Goal: Check status: Check status

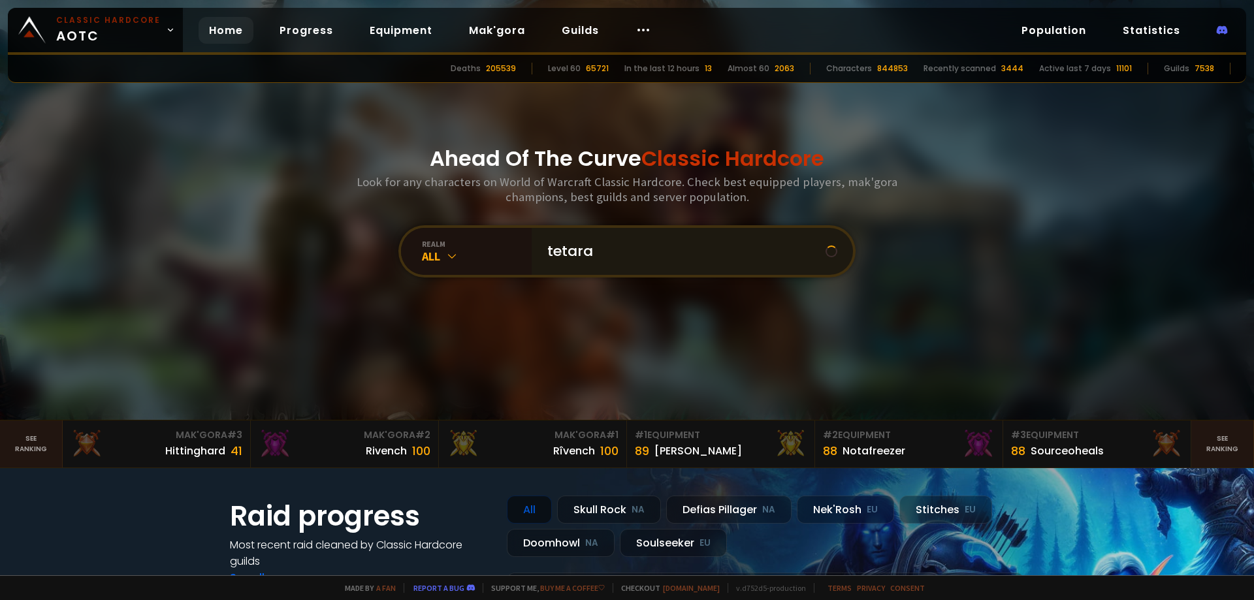
type input "tetaras"
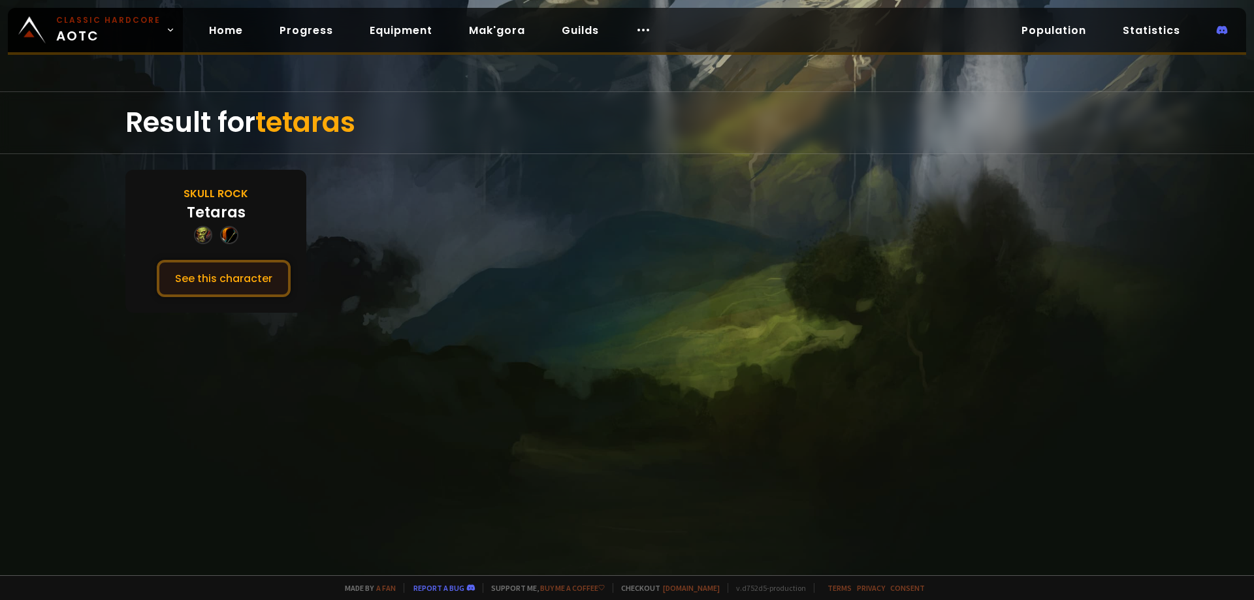
click at [253, 278] on button "See this character" at bounding box center [224, 278] width 134 height 37
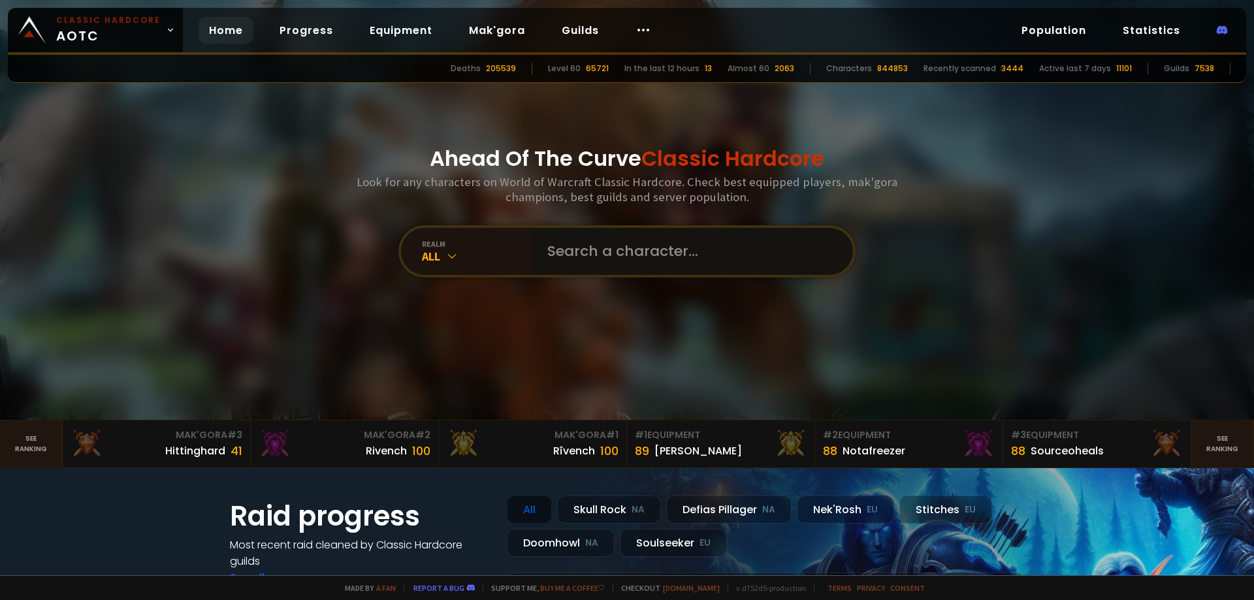
click at [574, 253] on input "text" at bounding box center [689, 251] width 298 height 47
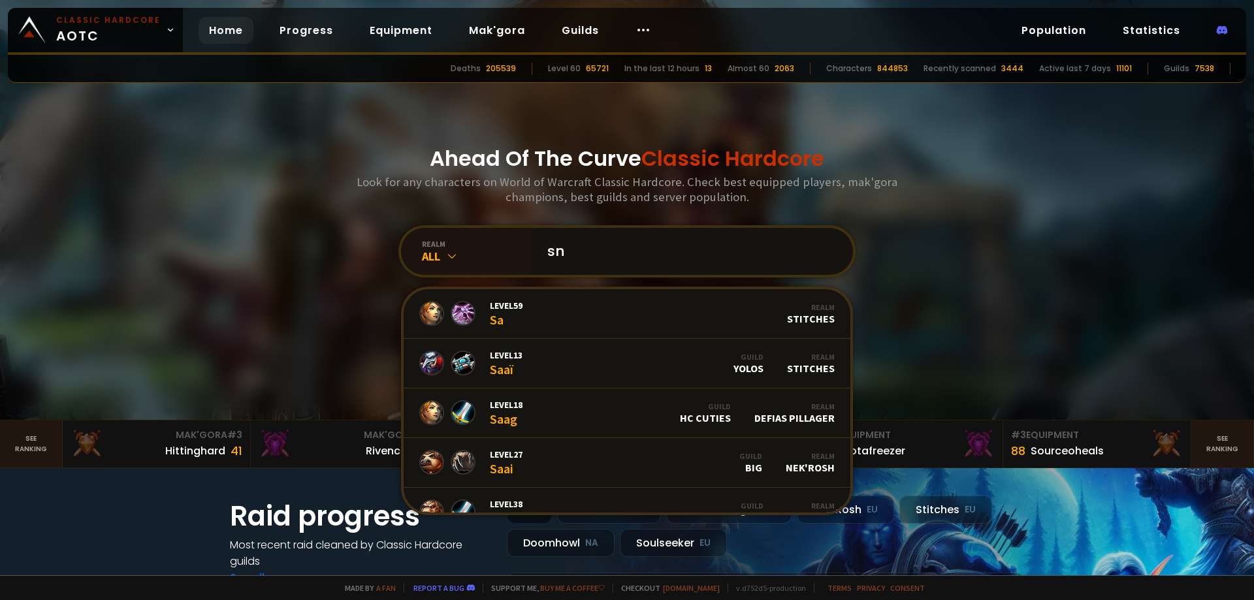
type input "snq"
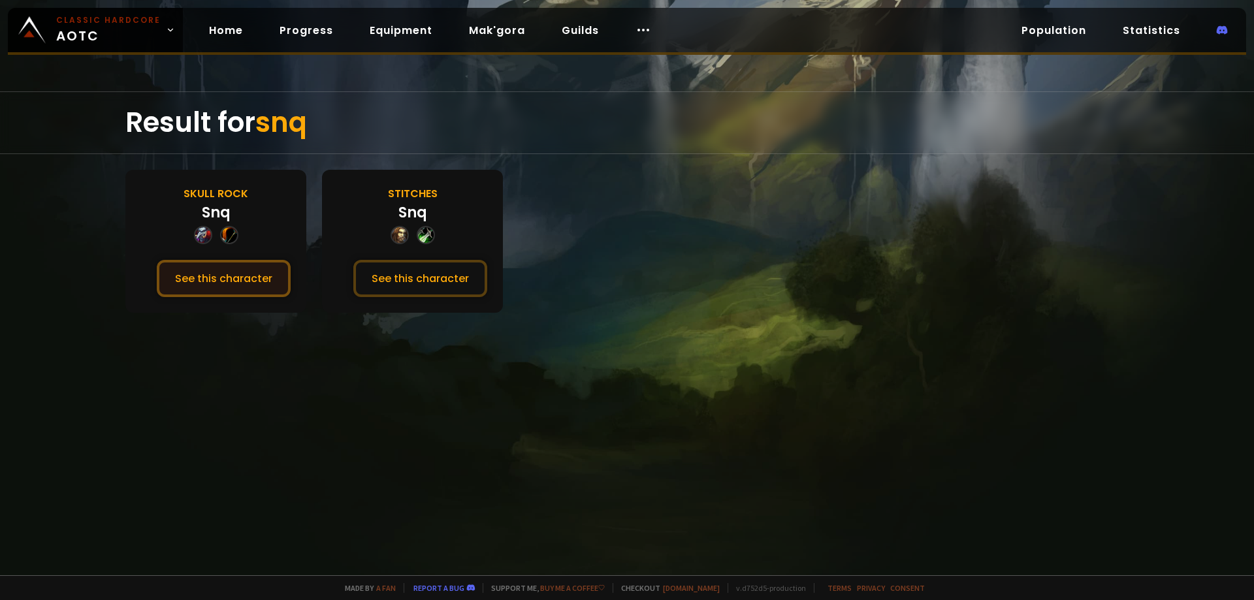
click at [229, 267] on button "See this character" at bounding box center [224, 278] width 134 height 37
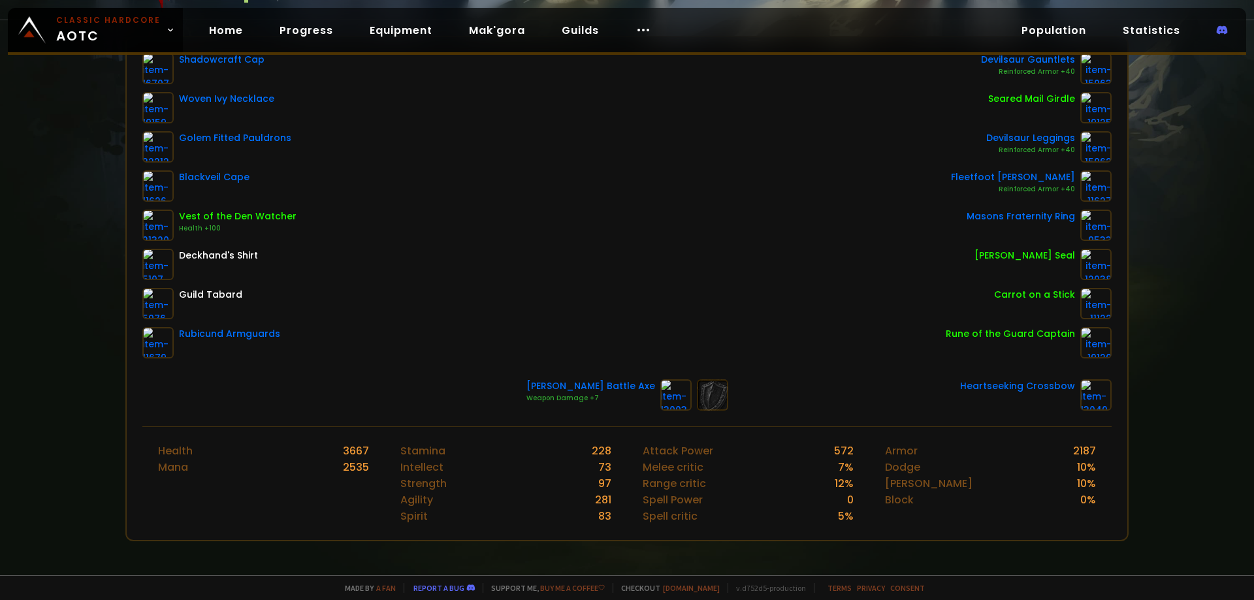
scroll to position [131, 0]
